Goal: Task Accomplishment & Management: Manage account settings

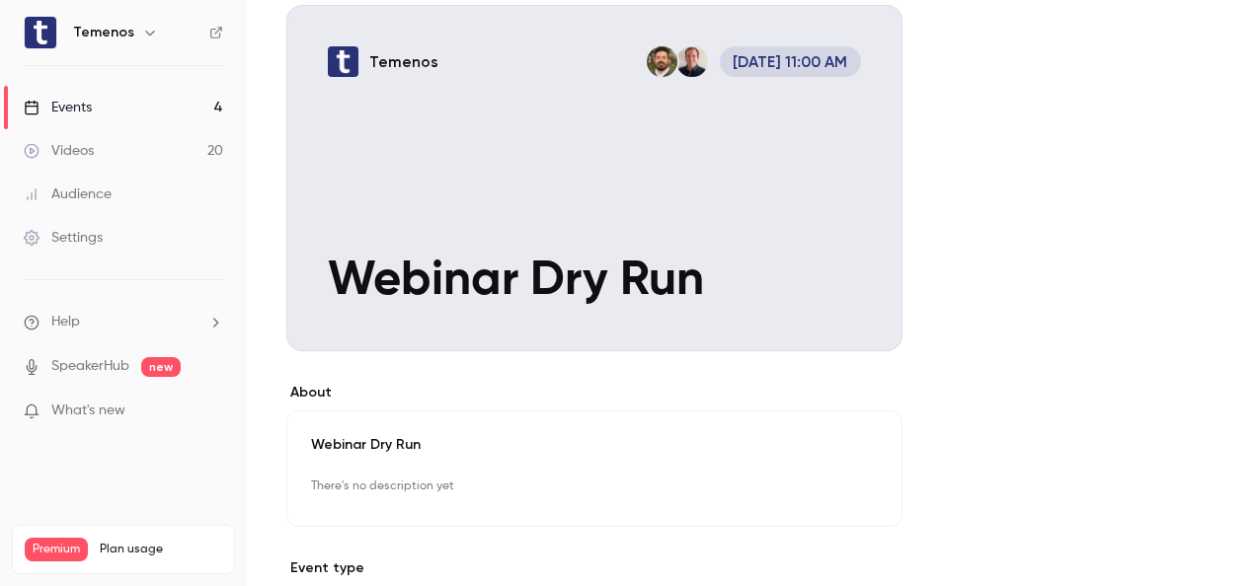
scroll to position [296, 0]
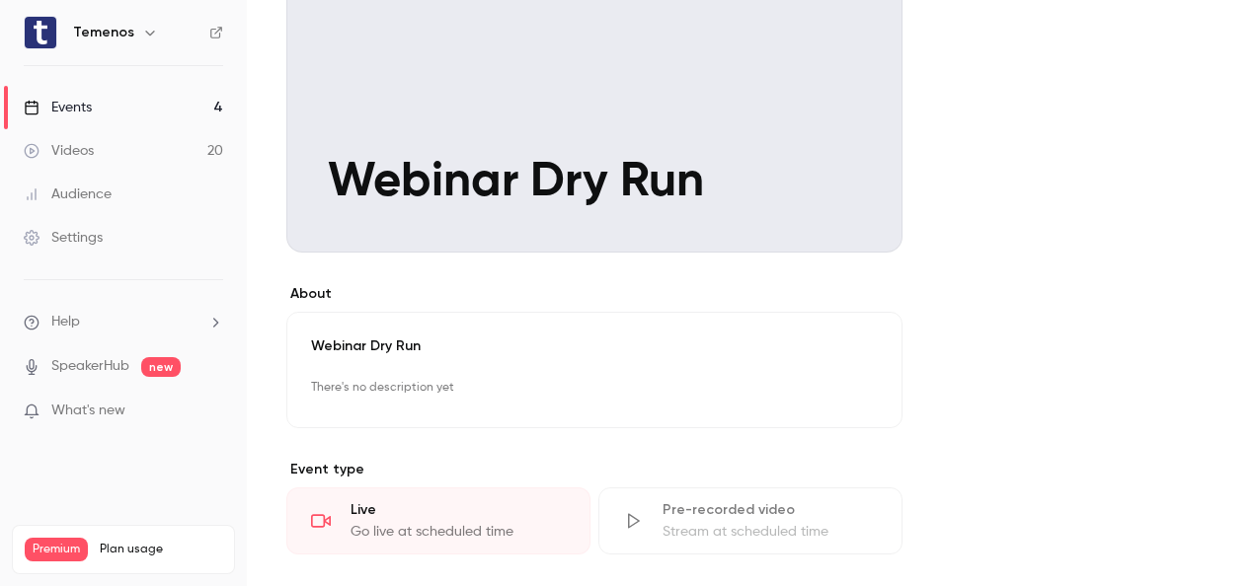
click at [79, 105] on div "Events" at bounding box center [58, 108] width 68 height 20
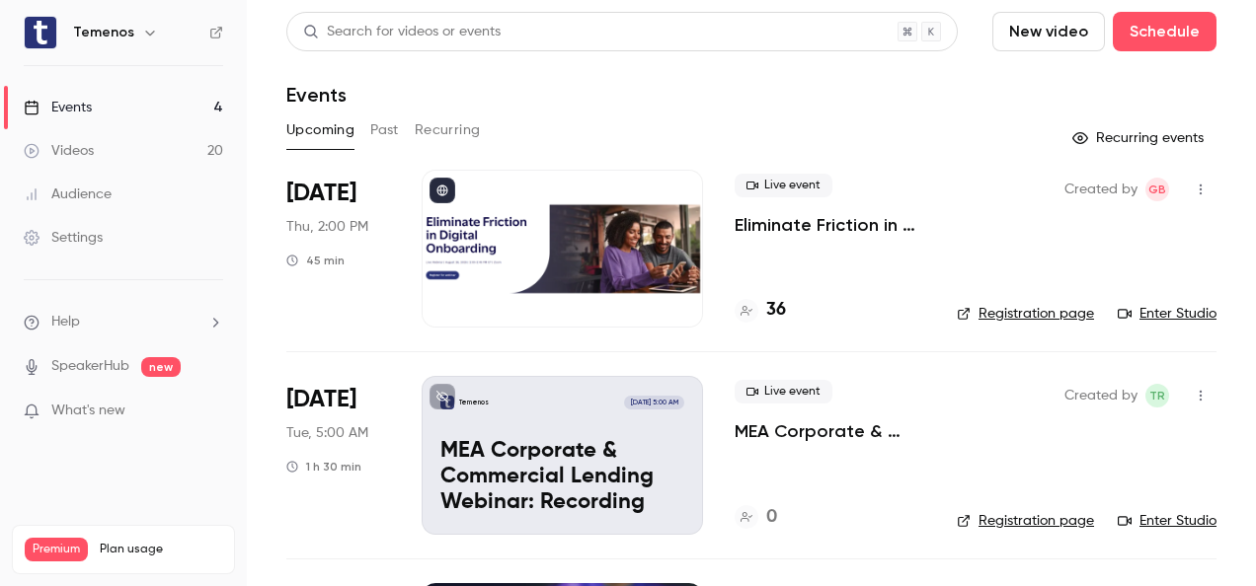
click at [1183, 312] on link "Enter Studio" at bounding box center [1167, 314] width 99 height 20
click at [383, 128] on button "Past" at bounding box center [384, 131] width 29 height 32
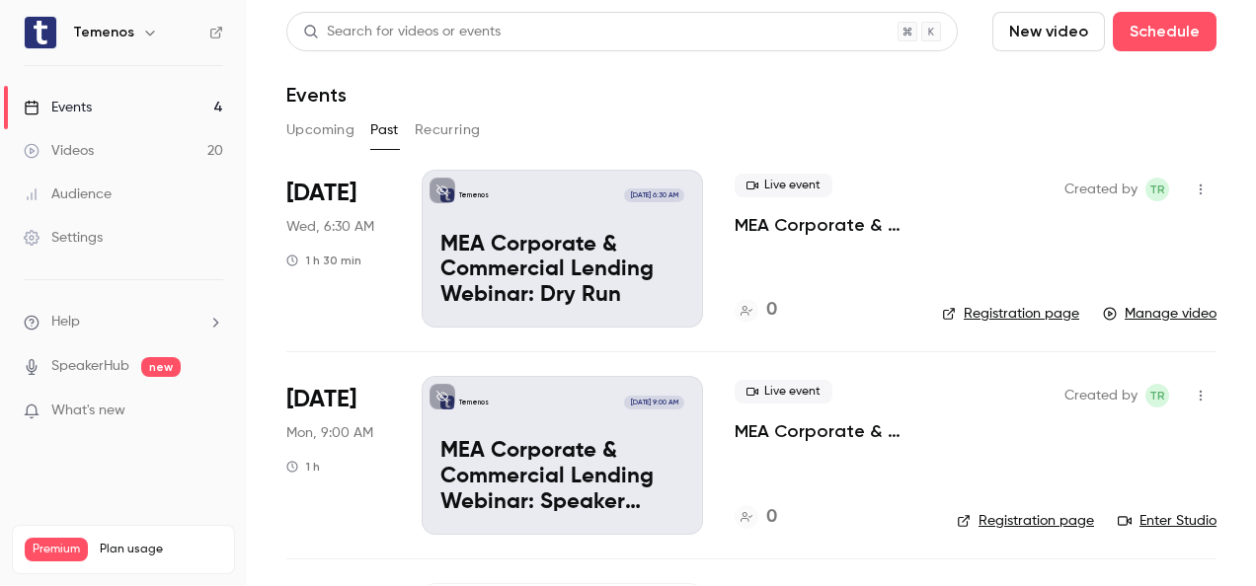
click at [324, 130] on button "Upcoming" at bounding box center [320, 131] width 68 height 32
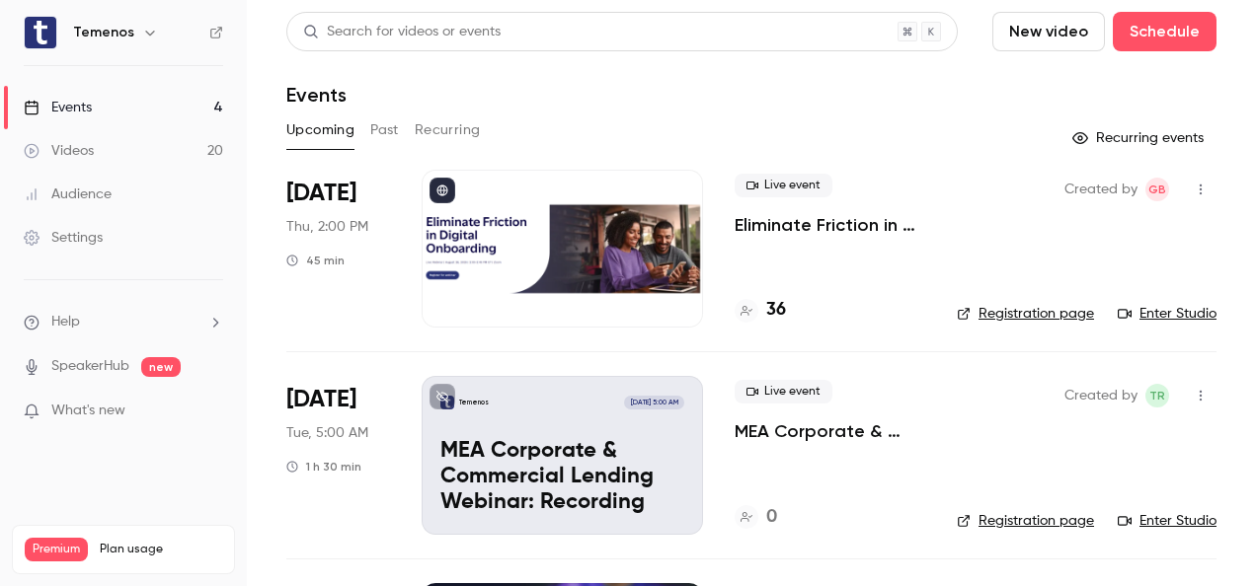
click at [391, 88] on div "Events" at bounding box center [751, 95] width 930 height 24
click at [1160, 314] on link "Enter Studio" at bounding box center [1167, 314] width 99 height 20
click at [1147, 315] on link "Enter Studio" at bounding box center [1167, 314] width 99 height 20
click at [1161, 311] on link "Enter Studio" at bounding box center [1167, 314] width 99 height 20
click at [484, 236] on div at bounding box center [562, 249] width 281 height 158
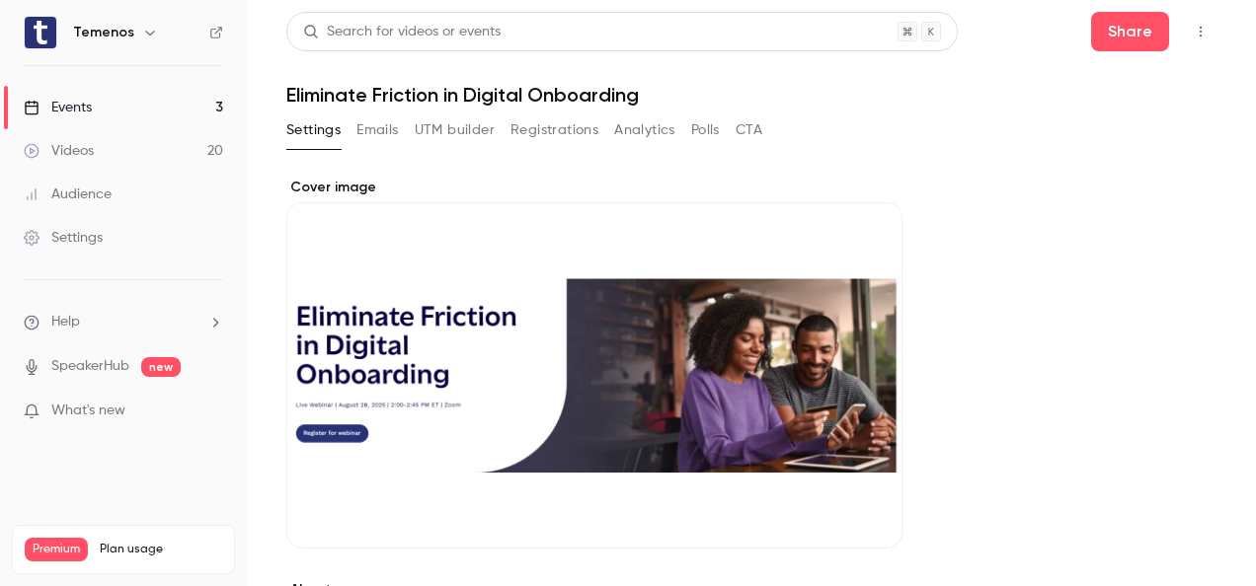
click at [559, 134] on button "Registrations" at bounding box center [554, 131] width 88 height 32
